Goal: Task Accomplishment & Management: Manage account settings

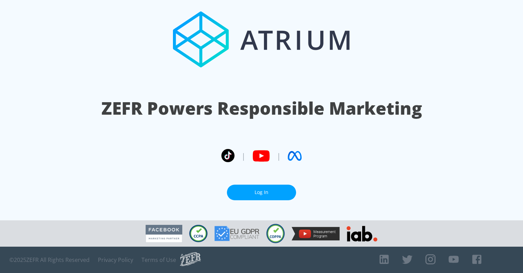
click at [264, 189] on link "Log In" at bounding box center [261, 193] width 69 height 16
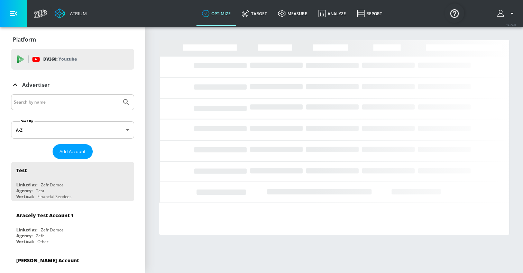
click at [512, 15] on icon "button" at bounding box center [512, 13] width 8 height 8
click at [488, 30] on div "Logout" at bounding box center [487, 32] width 58 height 8
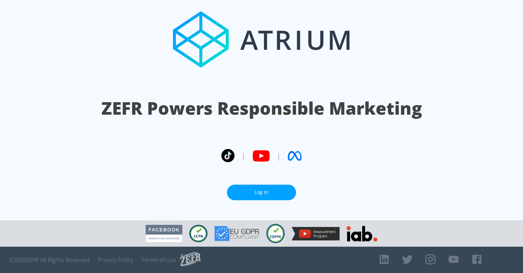
click at [256, 194] on link "Log In" at bounding box center [261, 193] width 69 height 16
